Goal: Check status

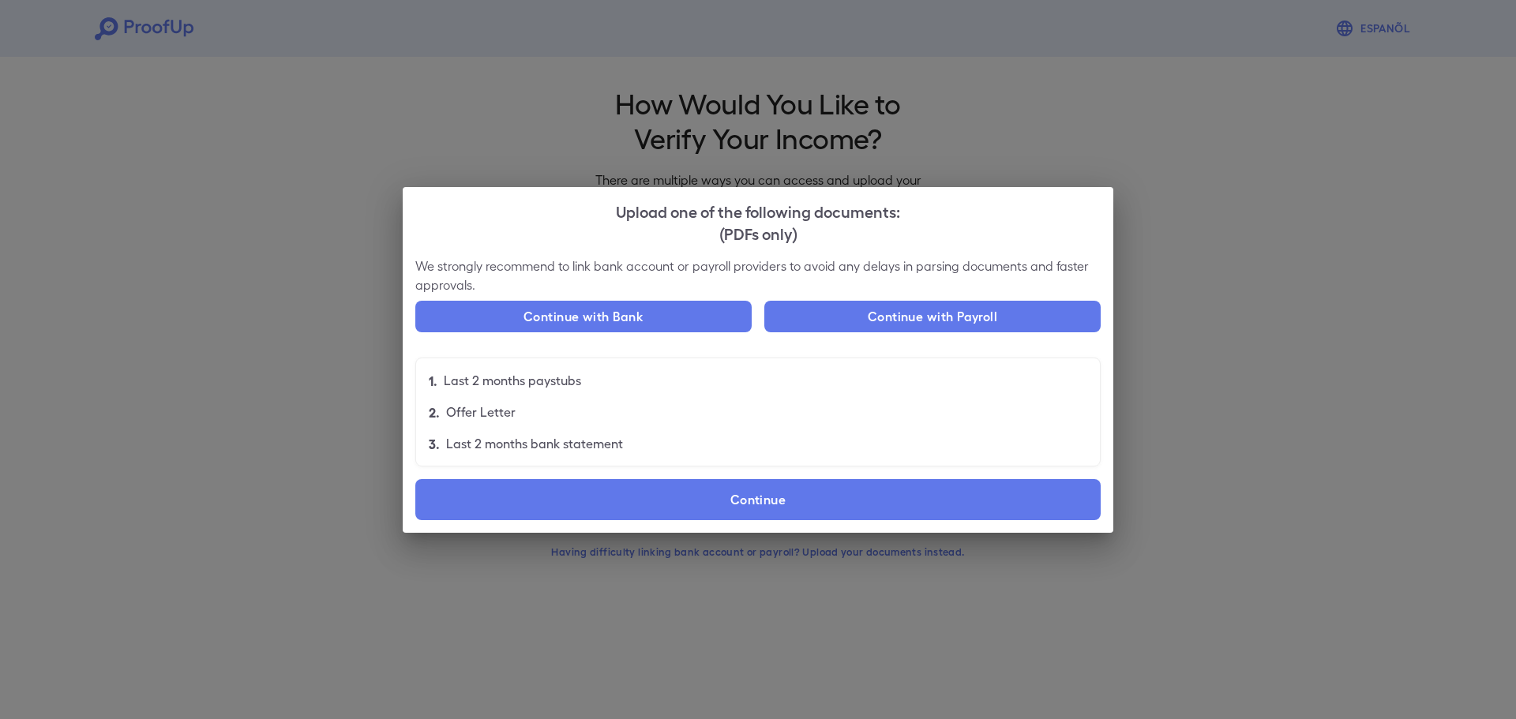
click at [1310, 151] on div "Upload one of the following documents: (PDFs only) We strongly recommend to lin…" at bounding box center [758, 359] width 1516 height 719
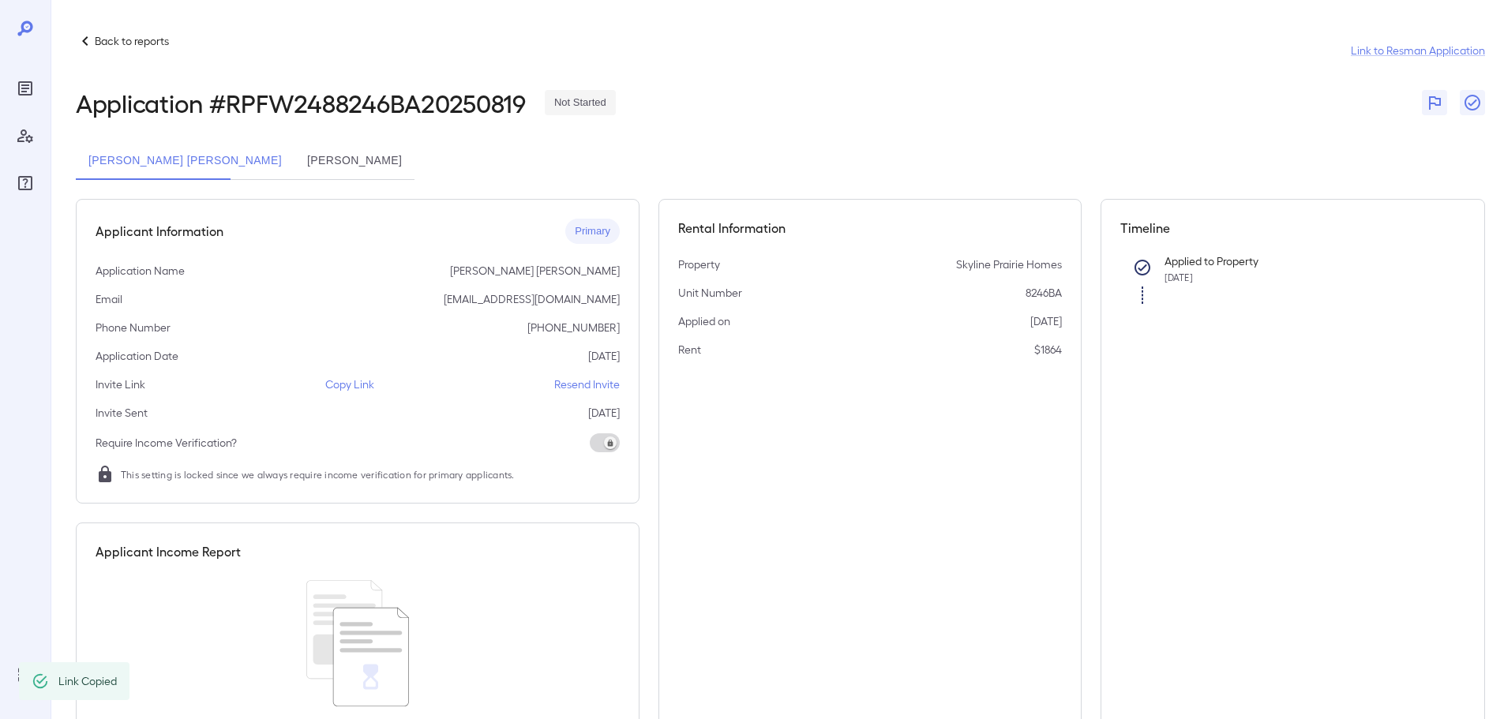
click at [130, 43] on p "Back to reports" at bounding box center [132, 41] width 74 height 16
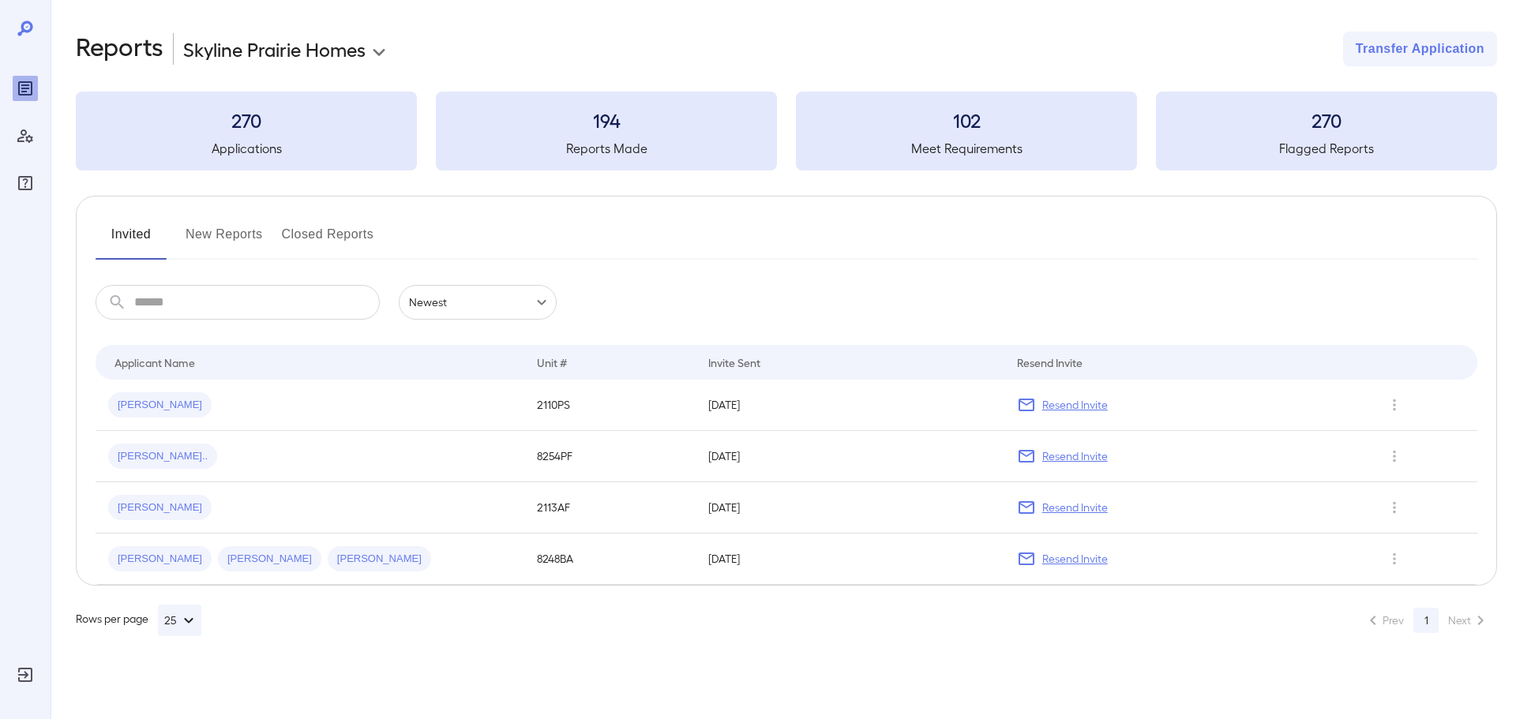
click at [238, 231] on button "New Reports" at bounding box center [224, 241] width 77 height 38
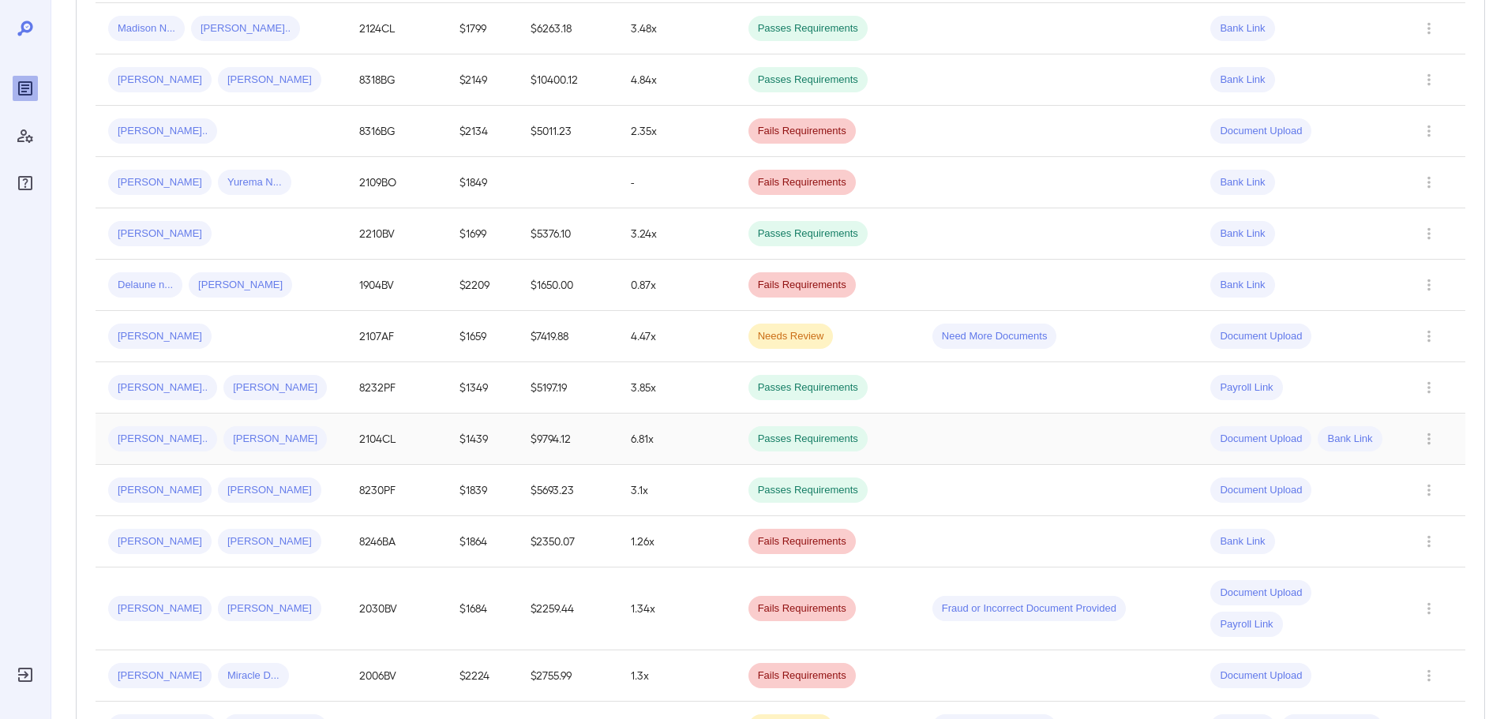
scroll to position [790, 0]
click at [528, 548] on td "$2350.07" at bounding box center [568, 539] width 100 height 51
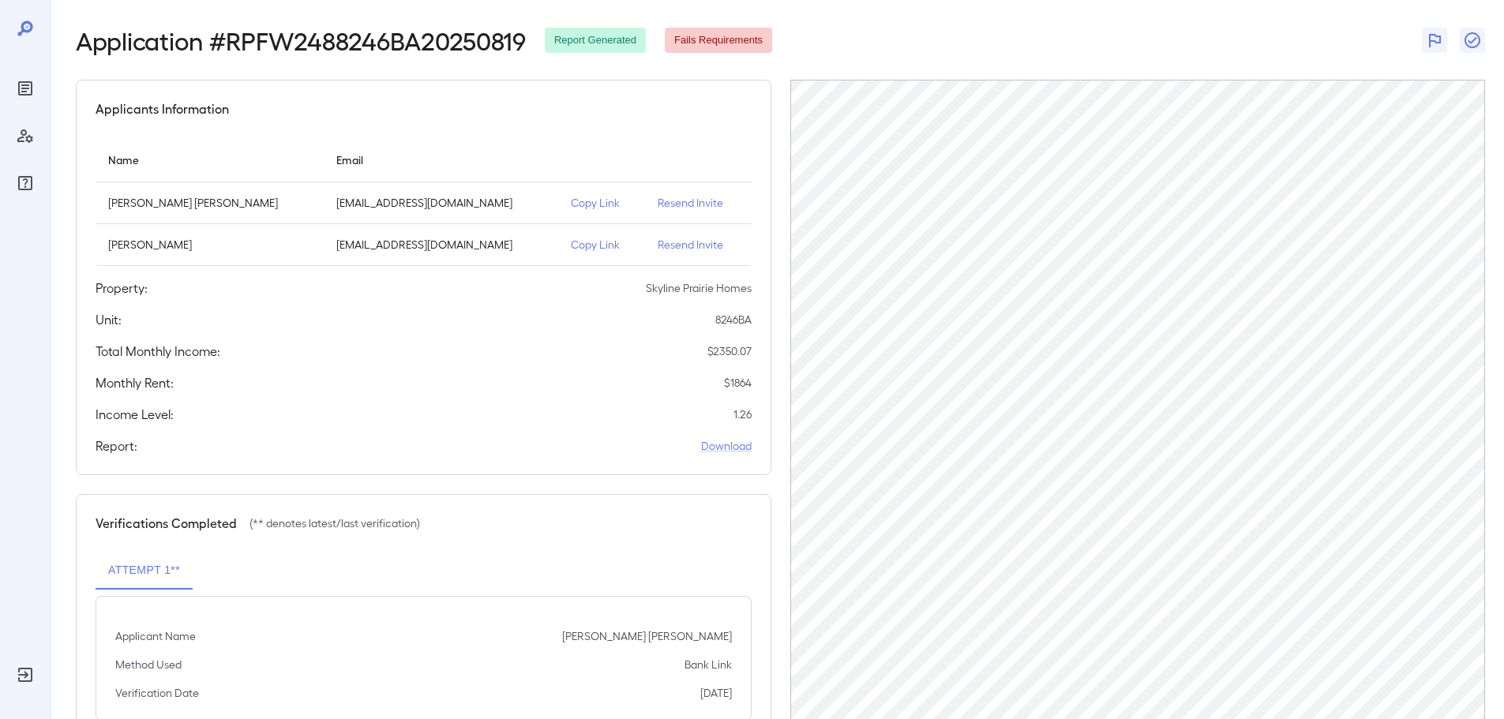
scroll to position [115, 0]
